Goal: Find specific fact: Find specific fact

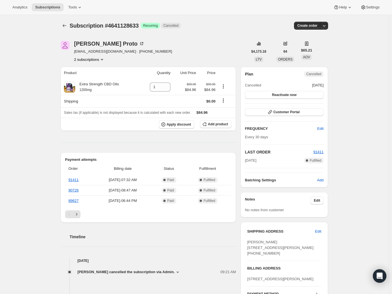
scroll to position [9, 0]
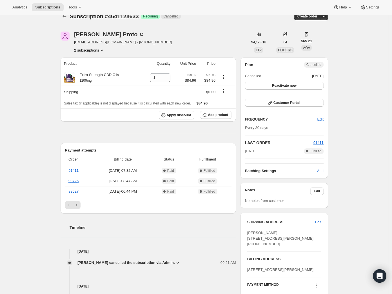
drag, startPoint x: 293, startPoint y: 248, endPoint x: 246, endPoint y: 242, distance: 47.7
click at [246, 242] on div "SHIPPING ADDRESS Edit Rocky Patricia Proto 3514 Churchill Lane Philadelphia PA,…" at bounding box center [283, 261] width 87 height 98
copy span "3514 Churchill Lane Philadelphia PA, 19114"
drag, startPoint x: 312, startPoint y: 253, endPoint x: 287, endPoint y: 256, distance: 25.3
click at [312, 247] on div "Rocky Patricia Proto 3514 Churchill Lane Philadelphia PA, 19114 United States +…" at bounding box center [284, 238] width 74 height 17
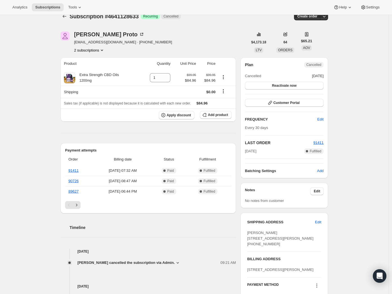
drag, startPoint x: 280, startPoint y: 250, endPoint x: 376, endPoint y: 258, distance: 96.9
click at [277, 247] on div "Rocky Patricia Proto 3514 Churchill Lane Philadelphia PA, 19114 United States +…" at bounding box center [284, 238] width 74 height 17
copy span "19114"
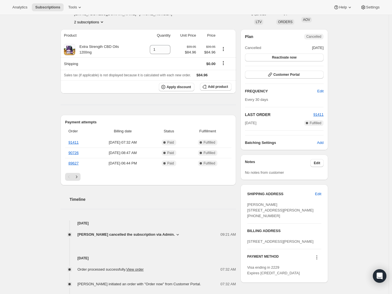
scroll to position [41, 0]
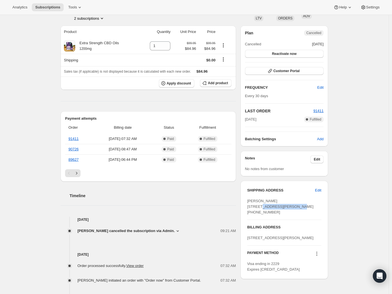
drag, startPoint x: 286, startPoint y: 214, endPoint x: 247, endPoint y: 212, distance: 38.9
click at [247, 212] on div "SHIPPING ADDRESS Edit Rocky Patricia Proto 3514 Churchill Lane Philadelphia PA,…" at bounding box center [283, 230] width 87 height 98
copy span "3514 Churchill Lane"
click at [171, 230] on span "Matthew Heck cancelled the subscription via Admin." at bounding box center [125, 231] width 97 height 6
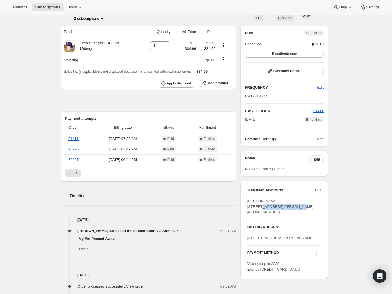
drag, startPoint x: 277, startPoint y: 227, endPoint x: 257, endPoint y: 228, distance: 20.0
click at [252, 215] on div "Rocky Patricia Proto 3514 Churchill Lane Philadelphia PA, 19114 United States +…" at bounding box center [284, 206] width 74 height 17
copy span "2157158527"
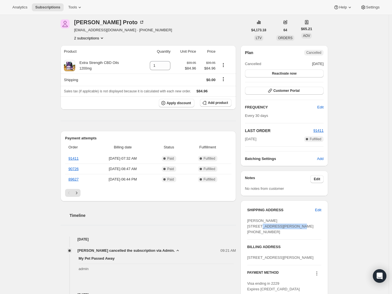
scroll to position [0, 0]
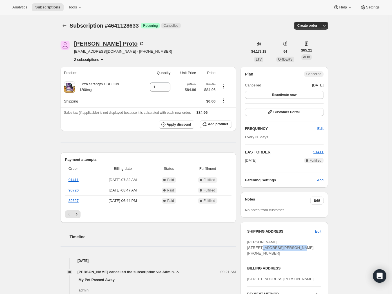
click at [96, 41] on div "Patricia Proto" at bounding box center [109, 44] width 70 height 6
click at [101, 57] on button "2 subscriptions" at bounding box center [89, 60] width 31 height 6
click at [101, 59] on button "2 subscriptions" at bounding box center [89, 60] width 31 height 6
click at [98, 77] on span "5167644857" at bounding box center [90, 80] width 37 height 6
